Goal: Task Accomplishment & Management: Manage account settings

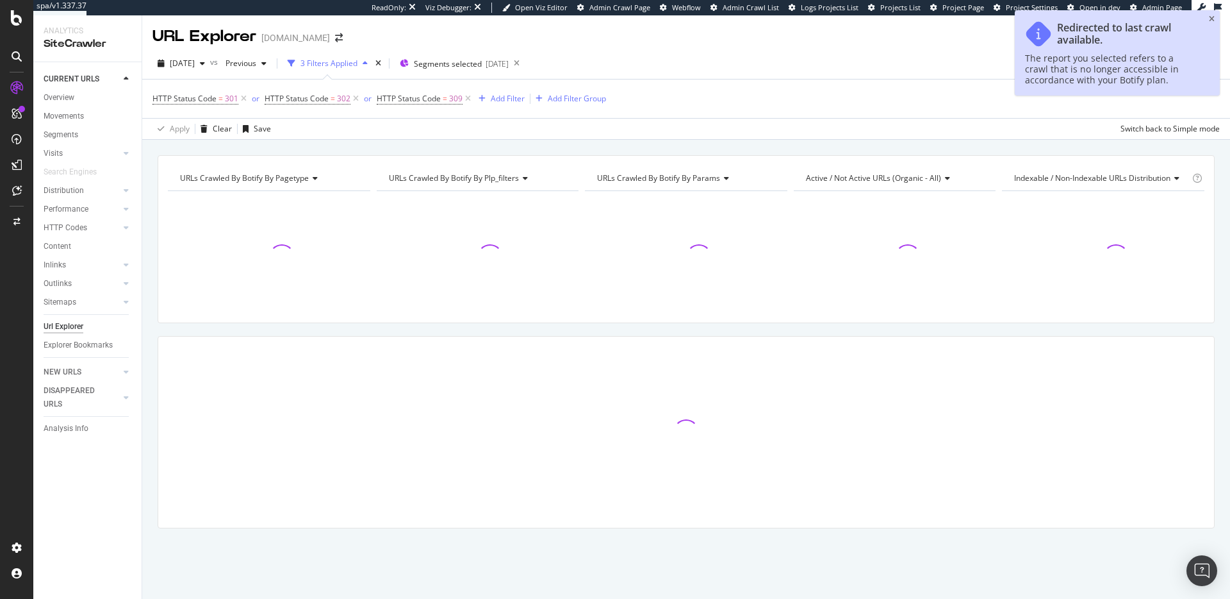
click at [1213, 17] on icon "close toast" at bounding box center [1212, 19] width 6 height 8
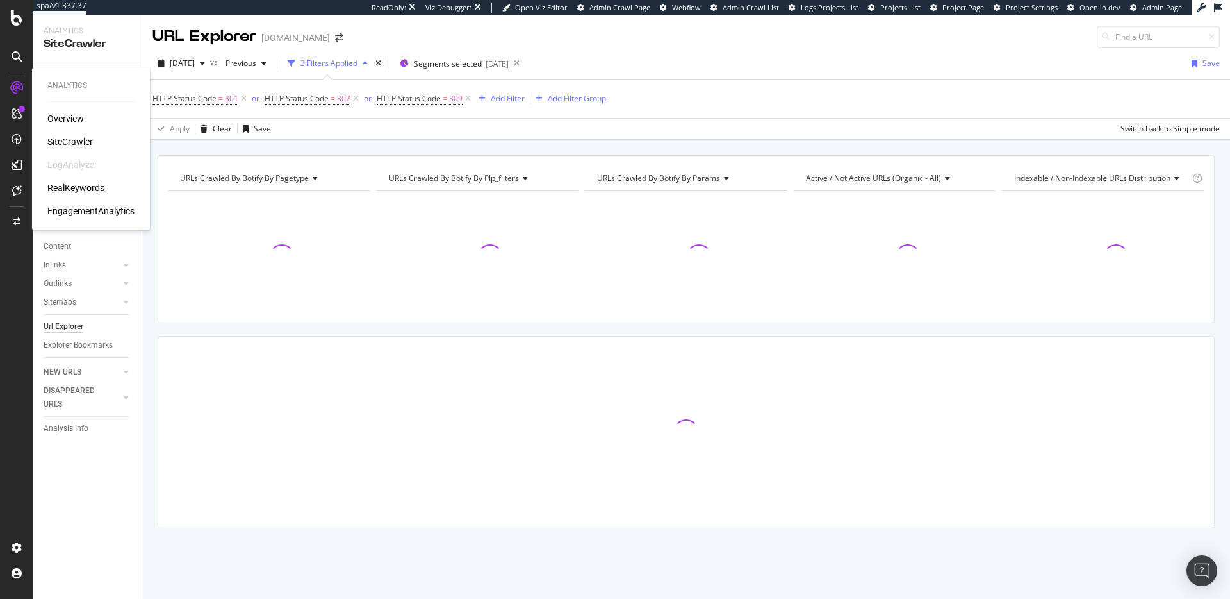
drag, startPoint x: 26, startPoint y: 82, endPoint x: 11, endPoint y: 89, distance: 16.3
click at [54, 88] on div "Analytics" at bounding box center [90, 85] width 87 height 11
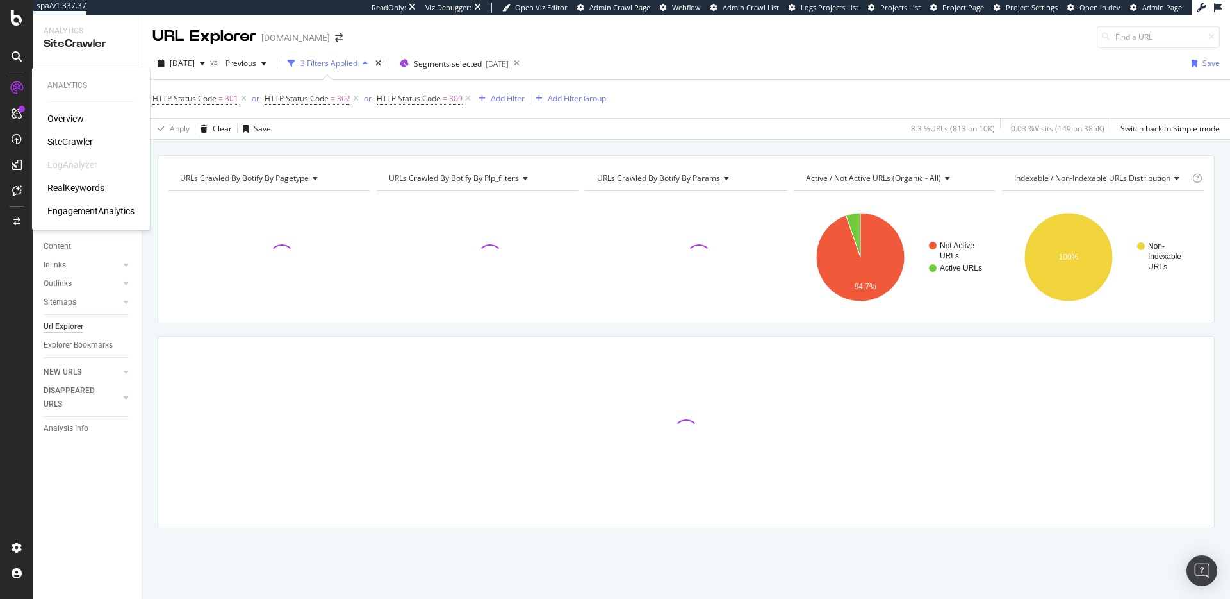
click at [67, 119] on div "Overview" at bounding box center [65, 118] width 37 height 13
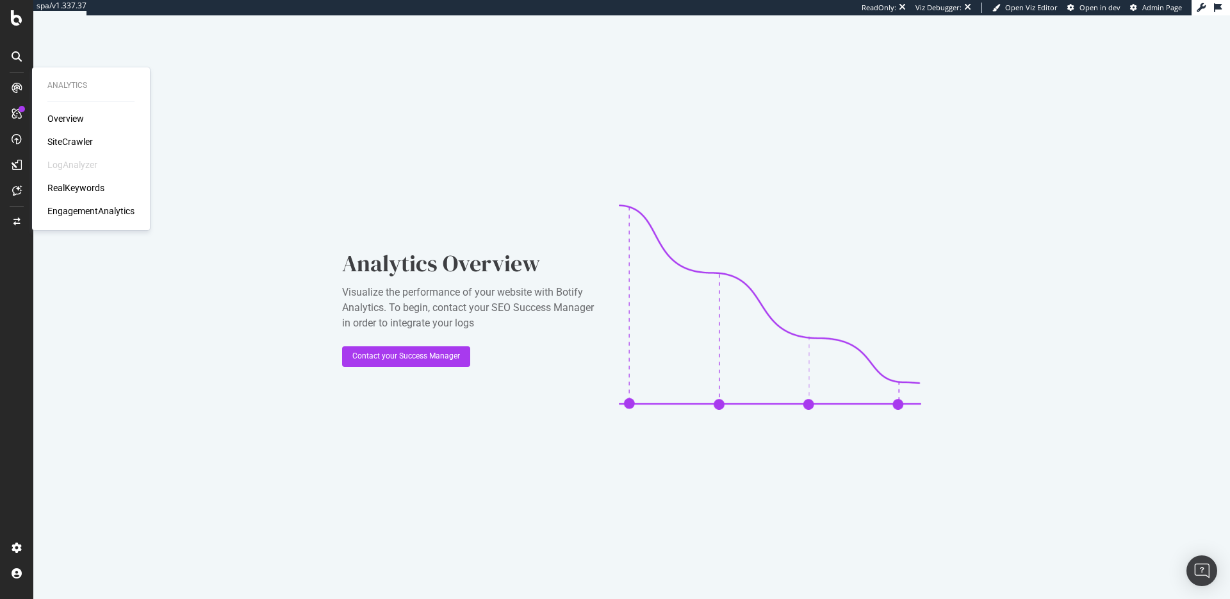
click at [78, 142] on div "SiteCrawler" at bounding box center [70, 141] width 46 height 13
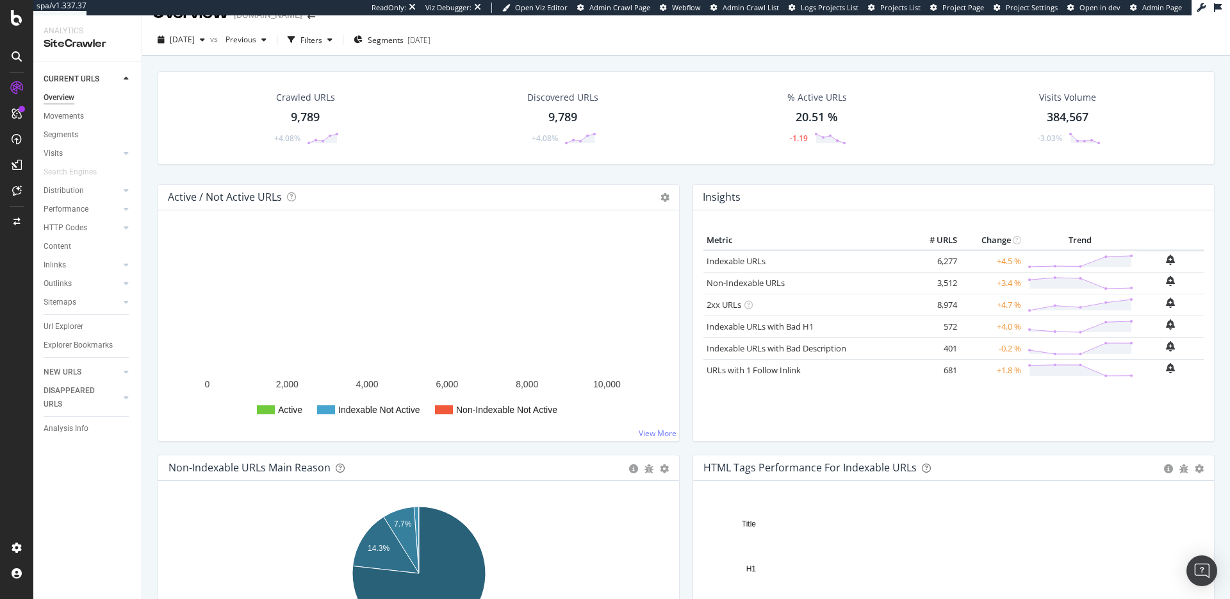
scroll to position [25, 0]
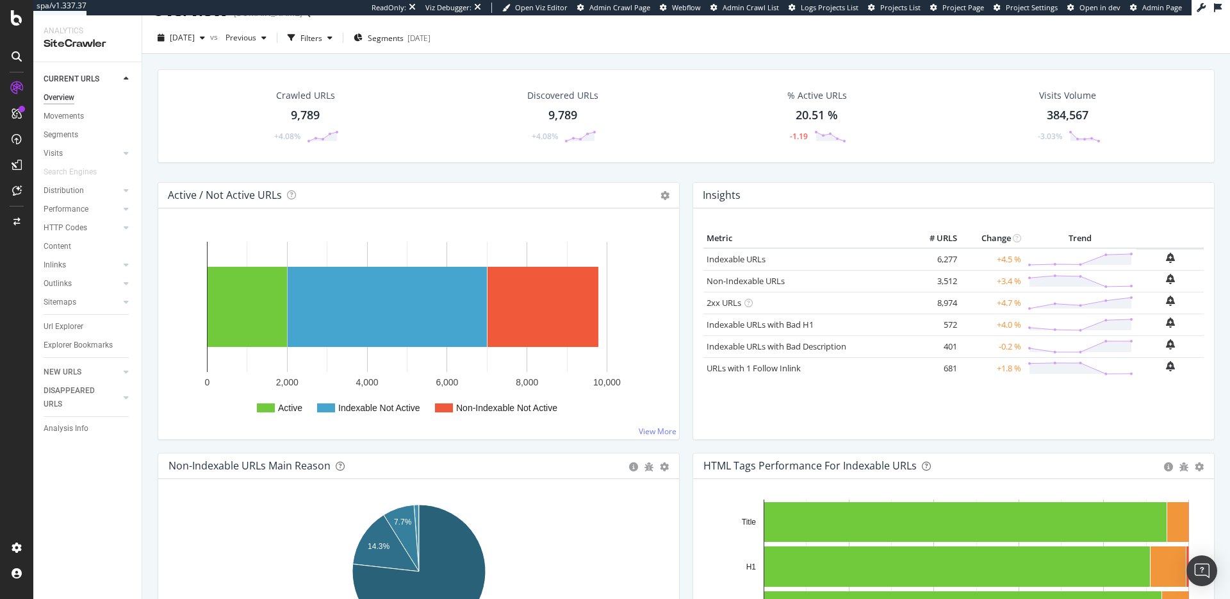
drag, startPoint x: 952, startPoint y: 367, endPoint x: 934, endPoint y: 257, distance: 110.9
click at [934, 256] on tbody "Indexable URLs × Close Chart - API Requests List Area Type Request Response Clo…" at bounding box center [954, 313] width 501 height 131
click at [939, 258] on td "6,277" at bounding box center [934, 259] width 51 height 22
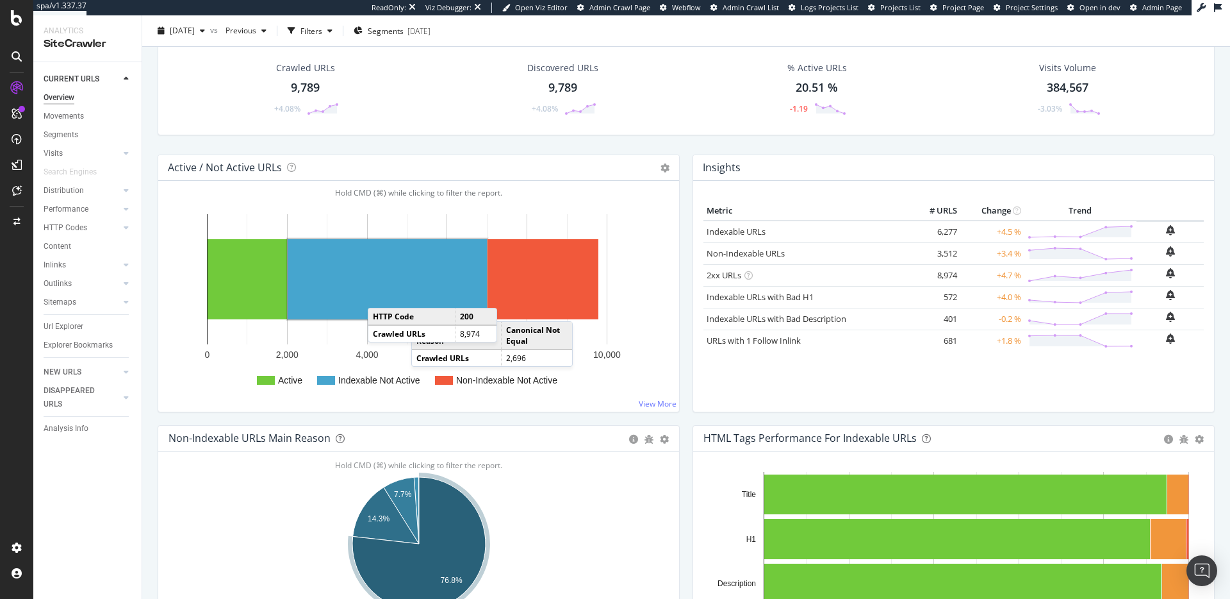
scroll to position [0, 0]
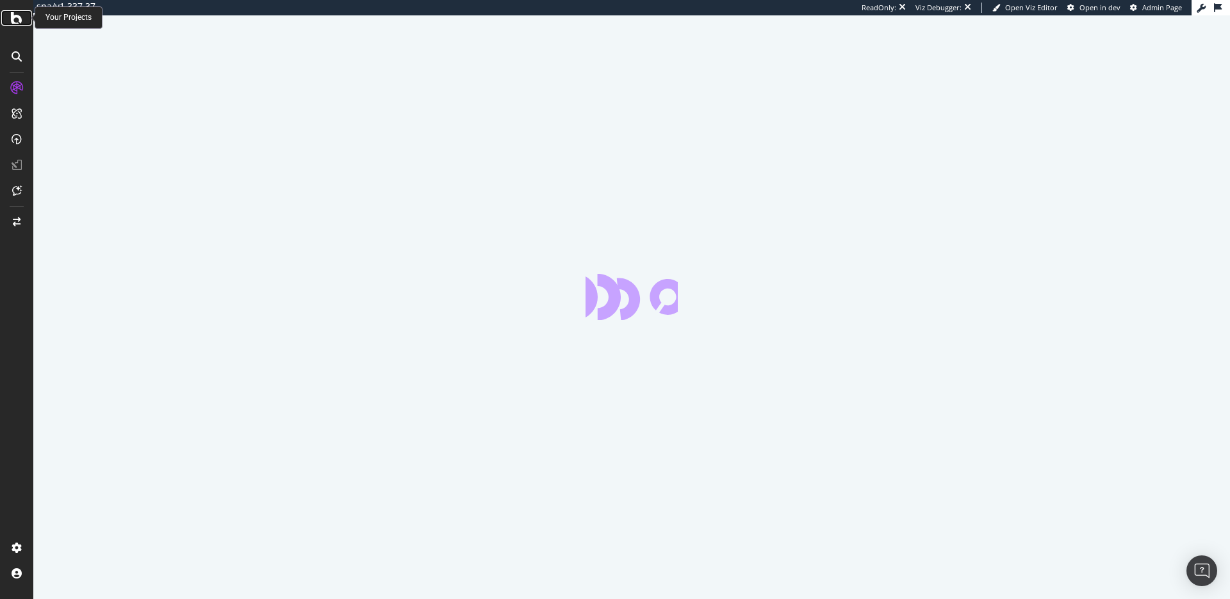
click at [14, 15] on icon at bounding box center [17, 17] width 12 height 15
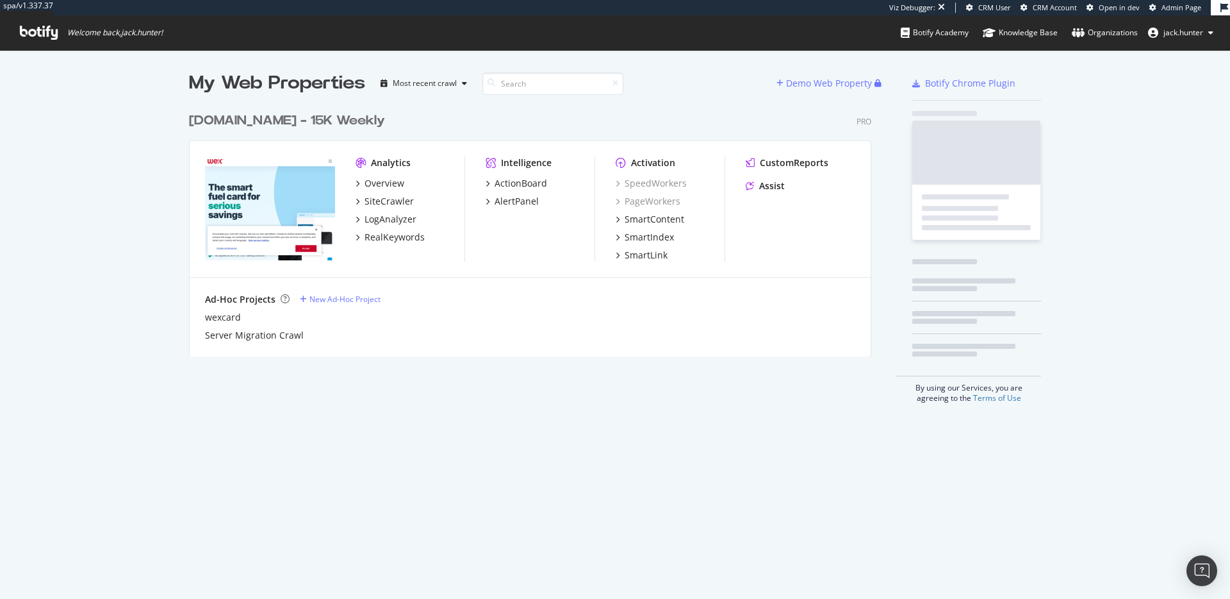
scroll to position [260, 693]
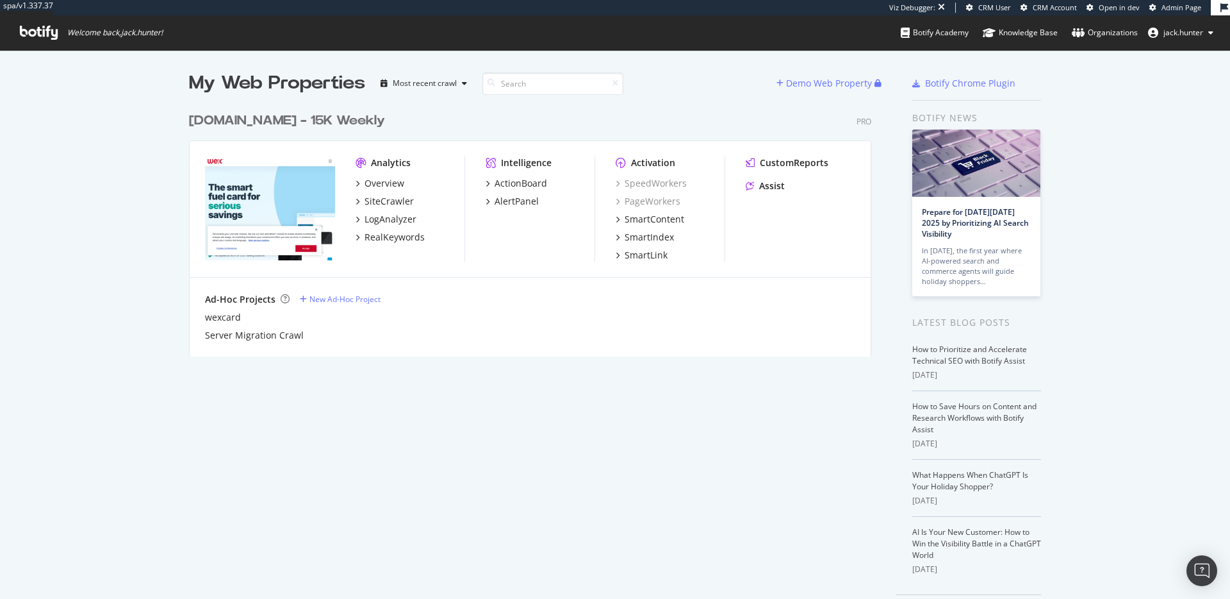
click at [260, 122] on div "[DOMAIN_NAME] - 15K Weekly" at bounding box center [287, 121] width 196 height 19
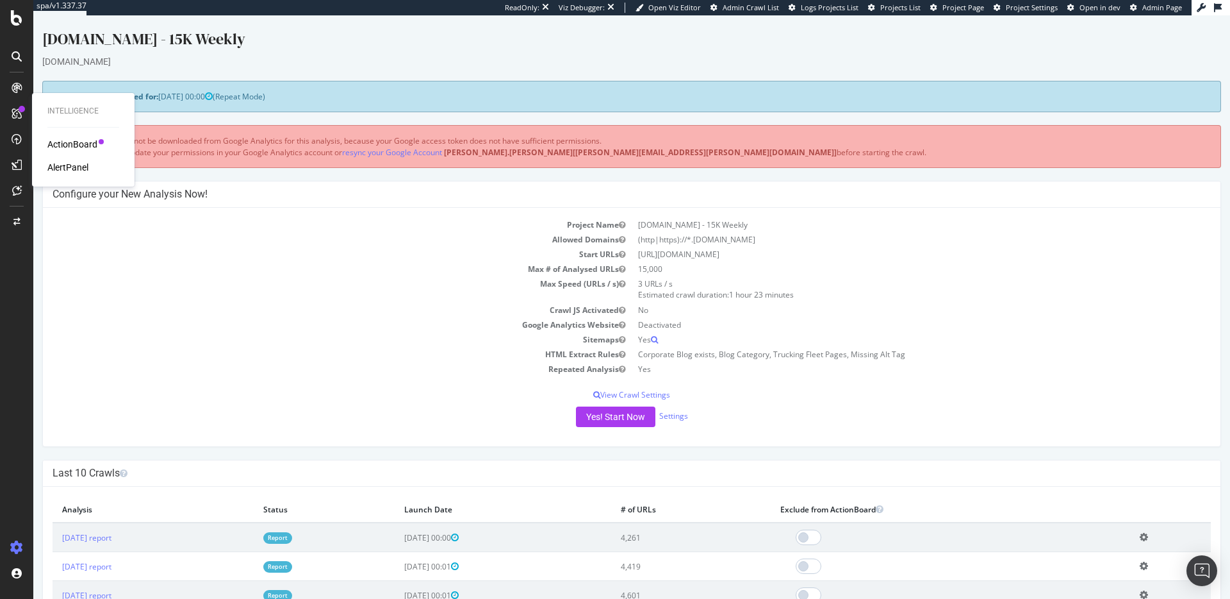
click at [260, 195] on h4 "Configure your New Analysis Now!" at bounding box center [632, 194] width 1159 height 13
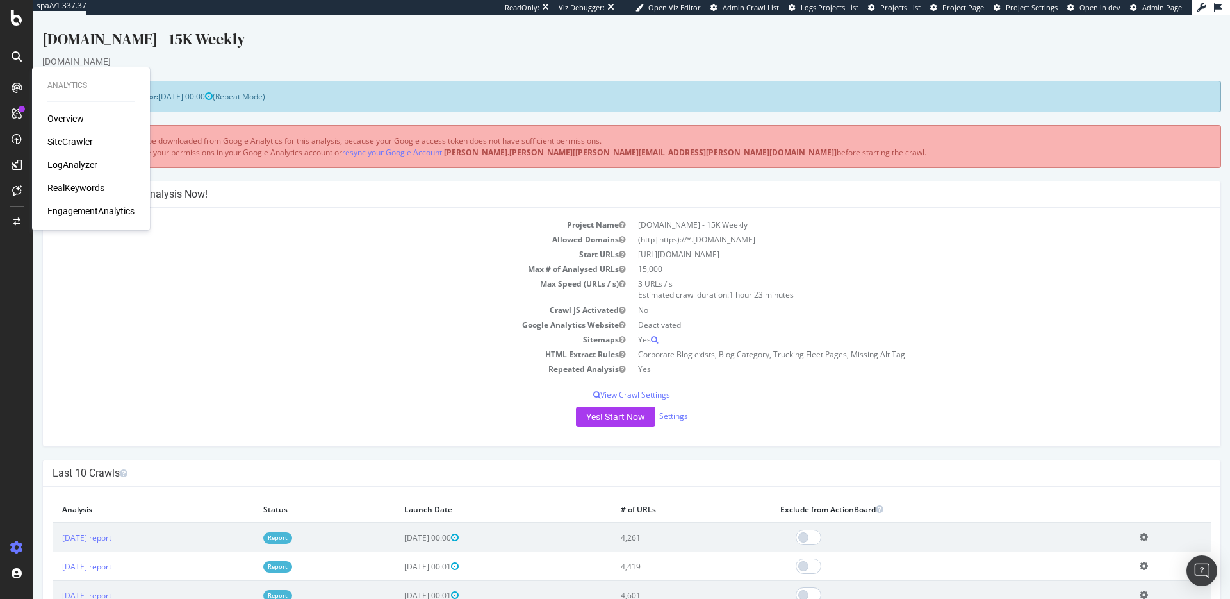
click at [279, 62] on div "[DOMAIN_NAME]" at bounding box center [631, 61] width 1179 height 13
click at [137, 288] on td "Max Speed (URLs / s)" at bounding box center [342, 289] width 579 height 26
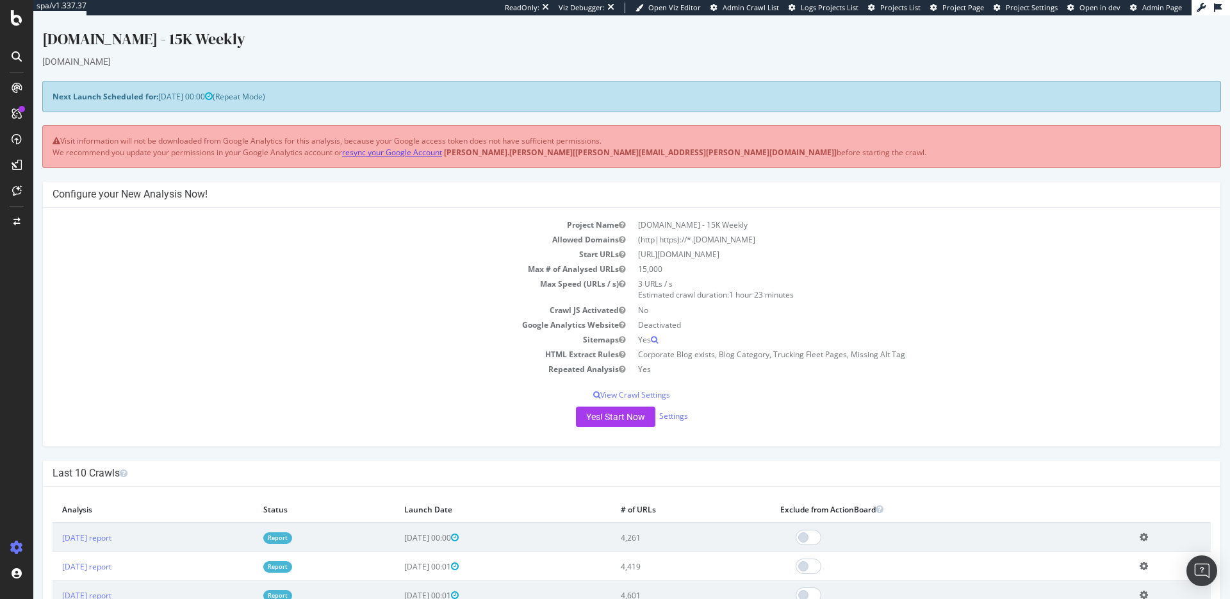
click at [402, 156] on link "resync your Google Account" at bounding box center [392, 152] width 100 height 11
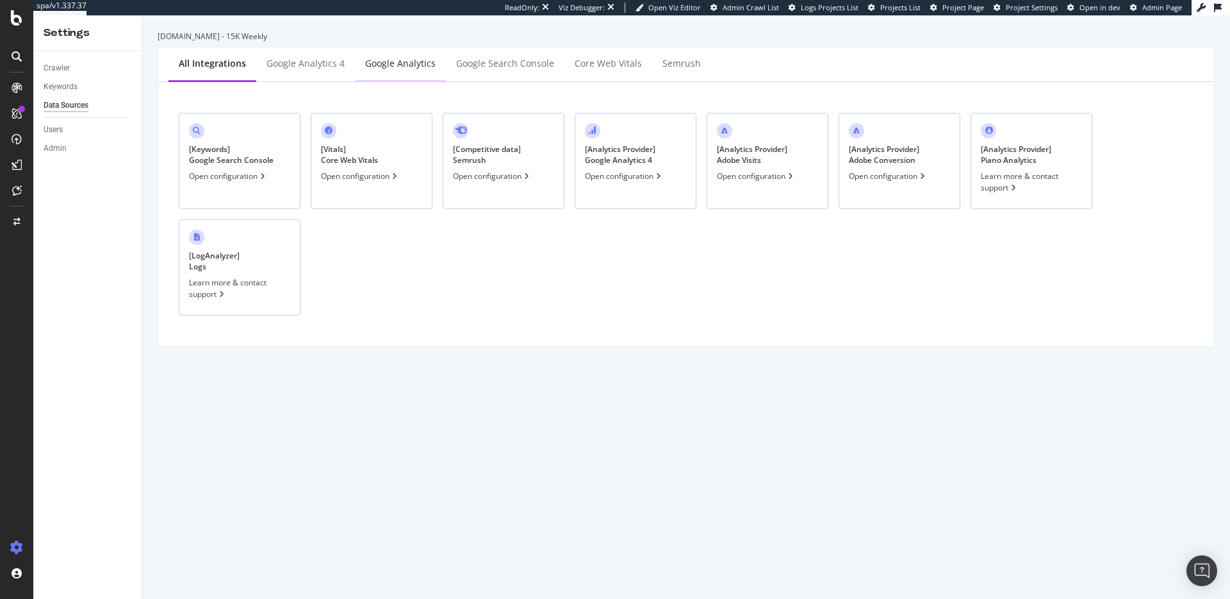
click at [376, 57] on div "Google Analytics" at bounding box center [400, 63] width 70 height 13
